Goal: Task Accomplishment & Management: Use online tool/utility

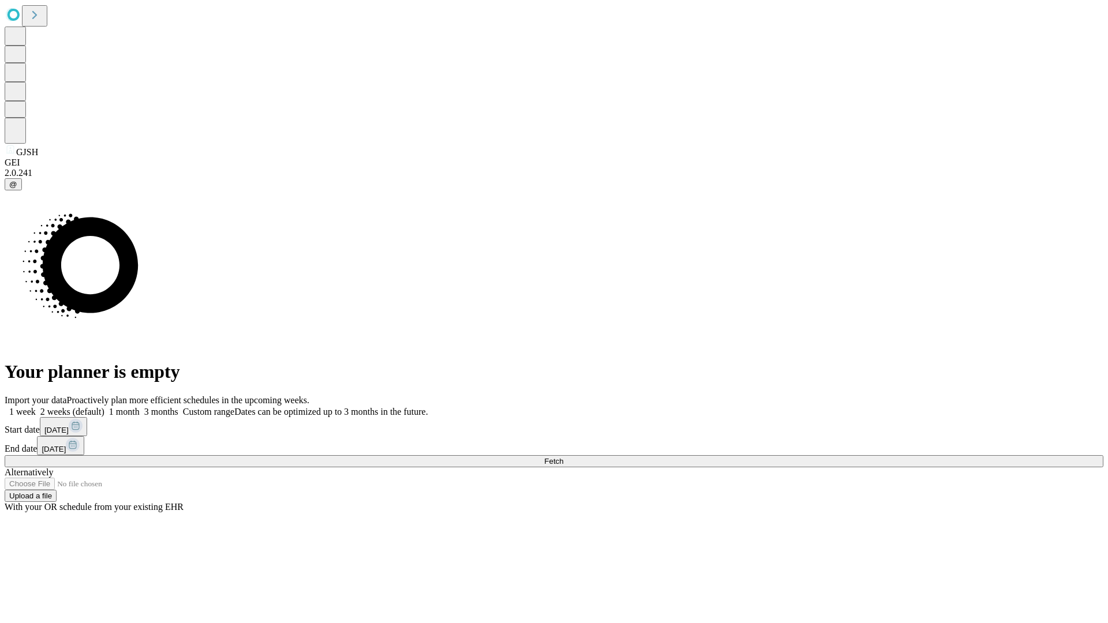
click at [563, 457] on span "Fetch" at bounding box center [553, 461] width 19 height 9
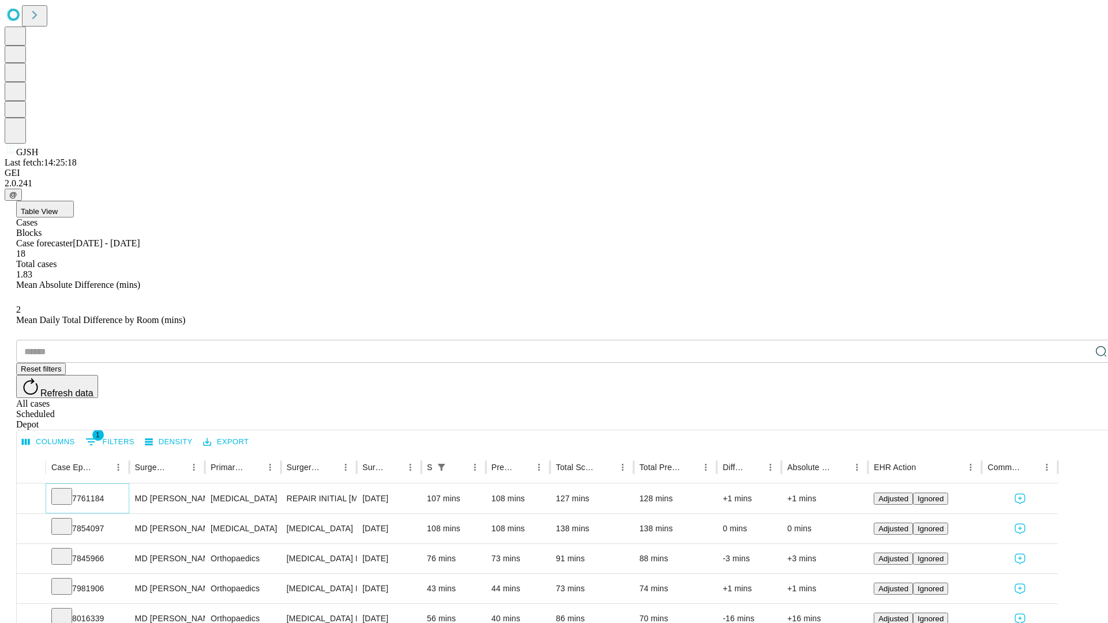
click at [68, 490] on icon at bounding box center [62, 496] width 12 height 12
